Goal: Check status

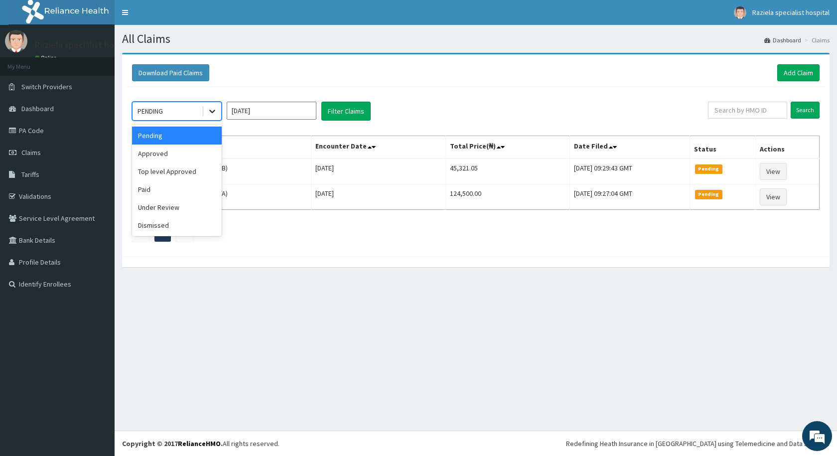
click at [210, 110] on icon at bounding box center [212, 111] width 6 height 3
click at [208, 145] on div "Approved" at bounding box center [177, 153] width 90 height 18
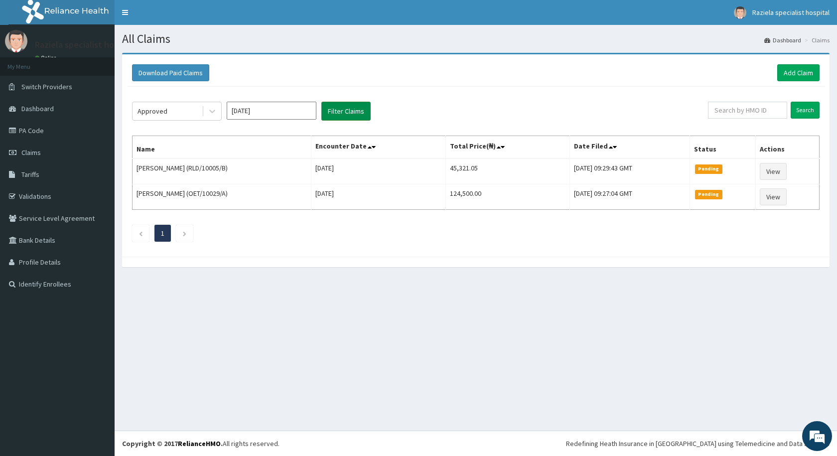
click at [327, 113] on button "Filter Claims" at bounding box center [345, 111] width 49 height 19
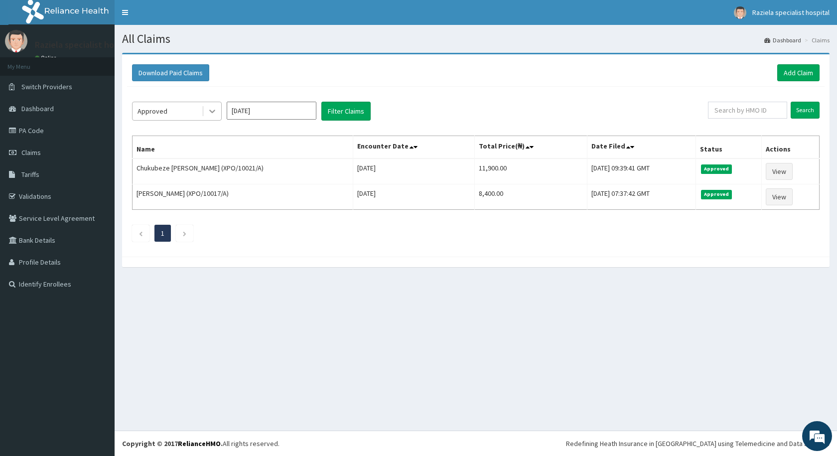
click at [212, 110] on icon at bounding box center [212, 111] width 10 height 10
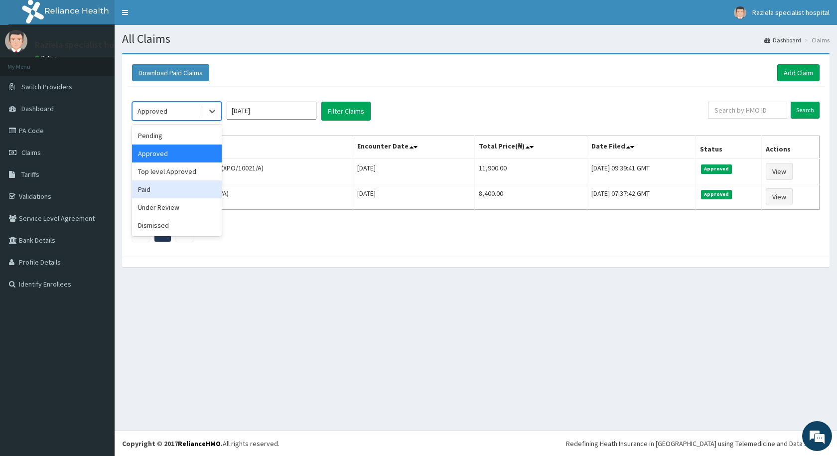
click at [181, 186] on div "Paid" at bounding box center [177, 189] width 90 height 18
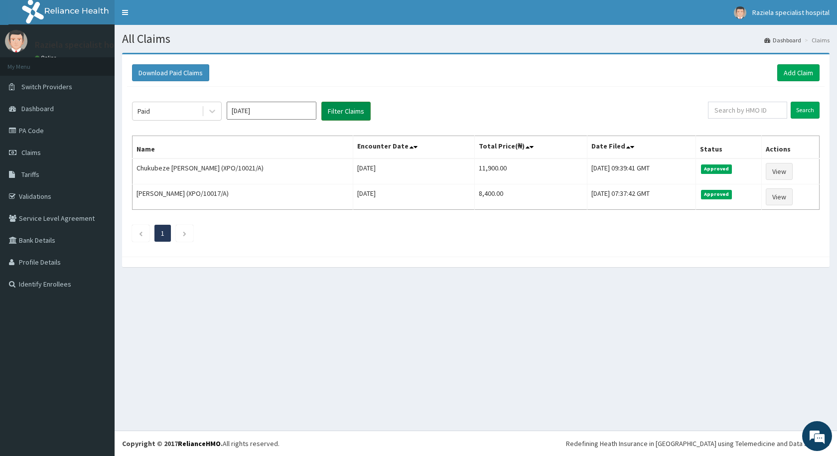
click at [336, 120] on button "Filter Claims" at bounding box center [345, 111] width 49 height 19
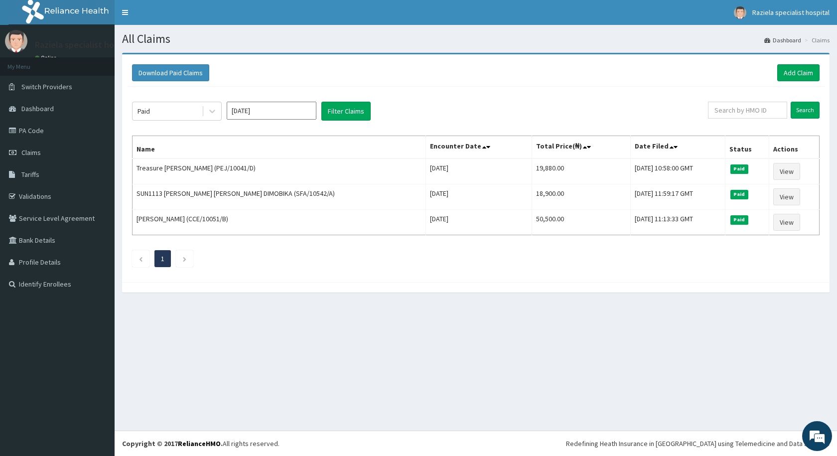
click at [224, 113] on div "Paid [DATE] Filter Claims" at bounding box center [420, 111] width 576 height 19
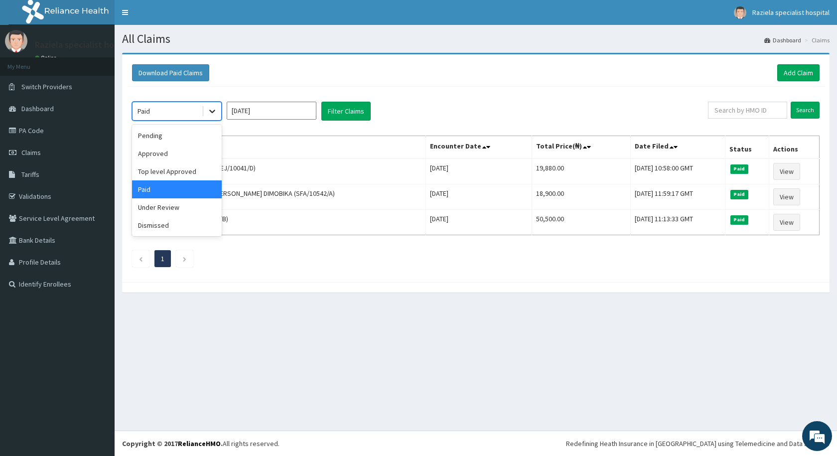
click at [207, 114] on icon at bounding box center [212, 111] width 10 height 10
click at [204, 139] on div "Pending" at bounding box center [177, 136] width 90 height 18
click at [211, 115] on icon at bounding box center [212, 111] width 10 height 10
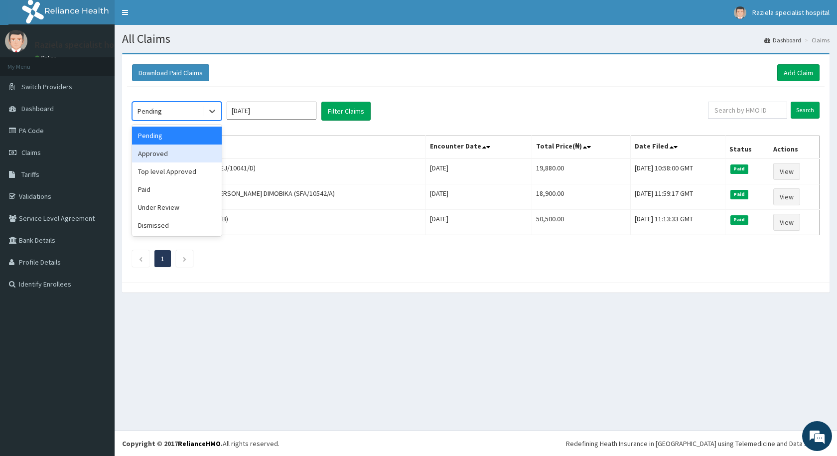
click at [178, 153] on div "Approved" at bounding box center [177, 153] width 90 height 18
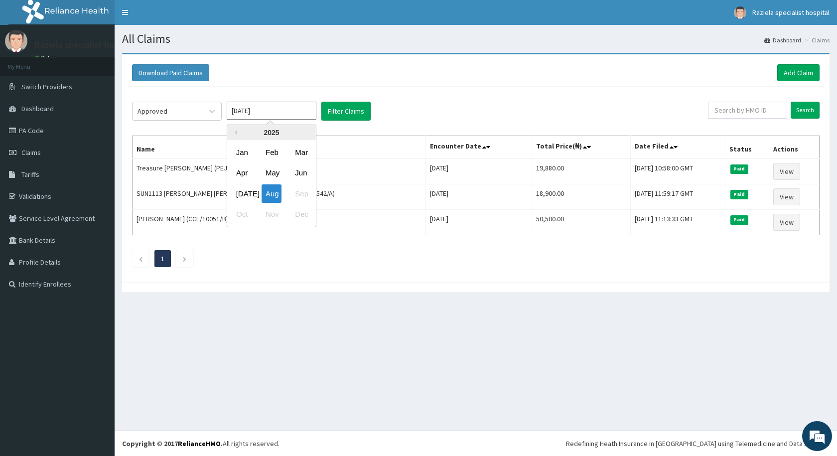
click at [253, 112] on input "[DATE]" at bounding box center [272, 111] width 90 height 18
drag, startPoint x: 246, startPoint y: 187, endPoint x: 281, endPoint y: 156, distance: 47.3
click at [247, 185] on div "[DATE]" at bounding box center [242, 193] width 20 height 18
type input "[DATE]"
click at [341, 118] on button "Filter Claims" at bounding box center [345, 111] width 49 height 19
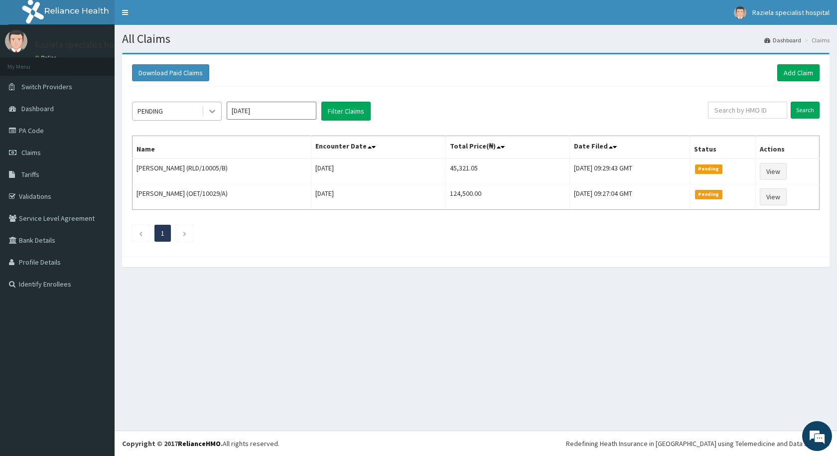
click at [216, 112] on icon at bounding box center [212, 111] width 10 height 10
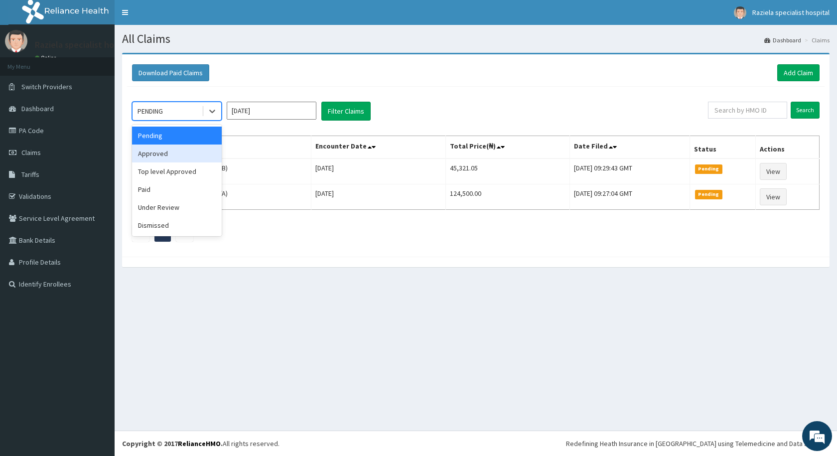
drag, startPoint x: 202, startPoint y: 153, endPoint x: 257, endPoint y: 150, distance: 54.4
click at [204, 152] on div "Approved" at bounding box center [177, 153] width 90 height 18
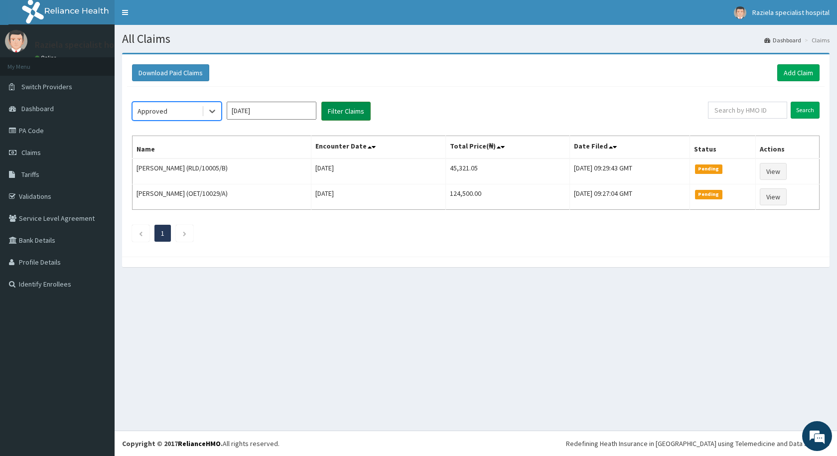
click at [360, 112] on button "Filter Claims" at bounding box center [345, 111] width 49 height 19
